Goal: Find specific page/section: Find specific page/section

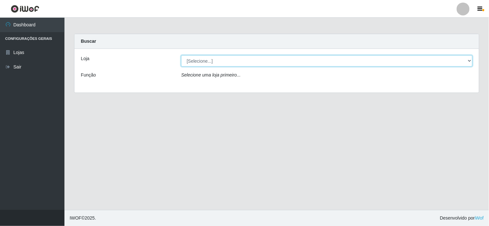
click at [218, 62] on select "[Selecione...] Rede Compras Supermercados - LOJA 6" at bounding box center [326, 60] width 291 height 11
select select "398"
click at [181, 55] on select "[Selecione...] Rede Compras Supermercados - LOJA 6" at bounding box center [326, 60] width 291 height 11
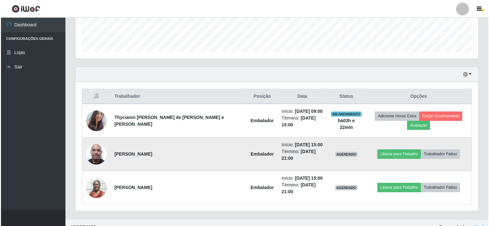
scroll to position [179, 0]
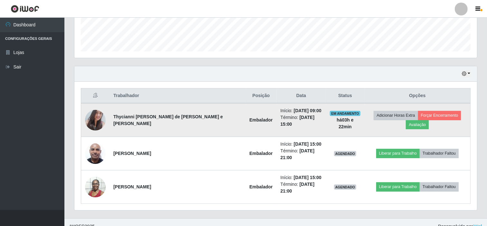
click at [92, 120] on img at bounding box center [95, 120] width 21 height 28
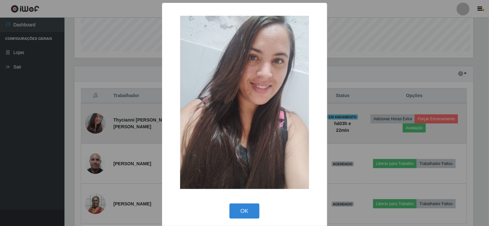
scroll to position [133, 398]
click at [92, 120] on div "× OK Cancel" at bounding box center [244, 113] width 489 height 226
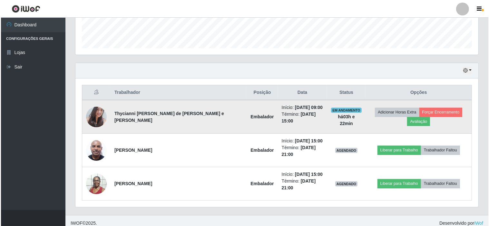
scroll to position [187, 0]
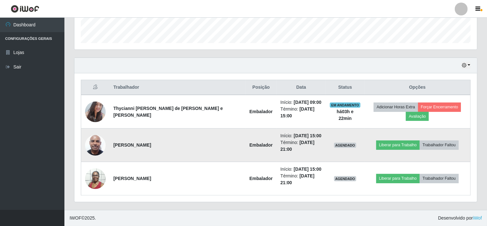
click at [97, 151] on img at bounding box center [95, 145] width 21 height 27
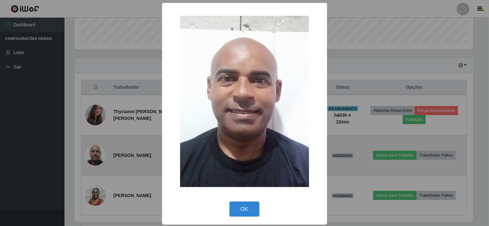
scroll to position [133, 398]
click at [97, 151] on div "× OK Cancel" at bounding box center [244, 113] width 489 height 226
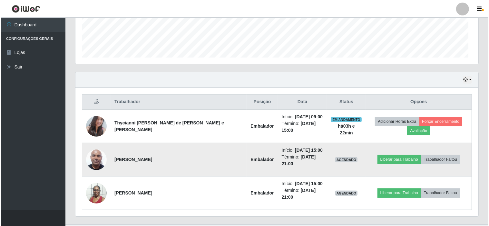
scroll to position [133, 403]
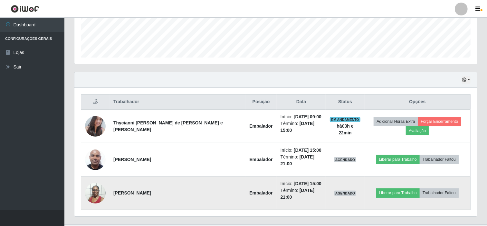
click at [94, 197] on img at bounding box center [95, 193] width 21 height 27
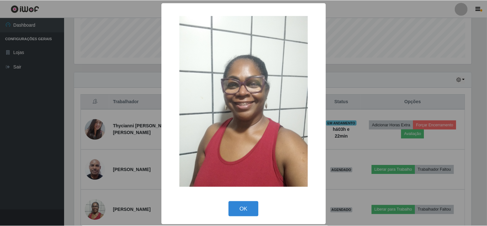
scroll to position [133, 398]
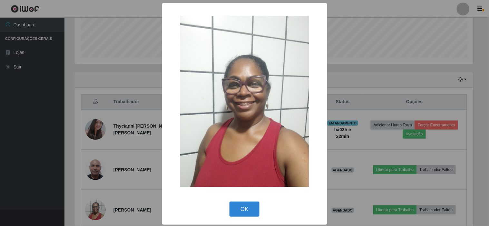
click at [136, 140] on div "× OK Cancel" at bounding box center [244, 113] width 489 height 226
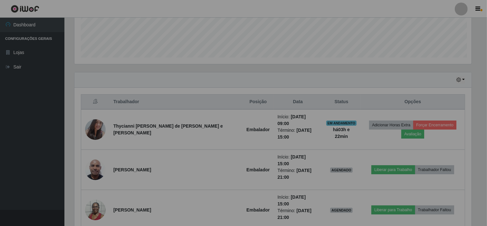
scroll to position [133, 403]
